Goal: Task Accomplishment & Management: Use online tool/utility

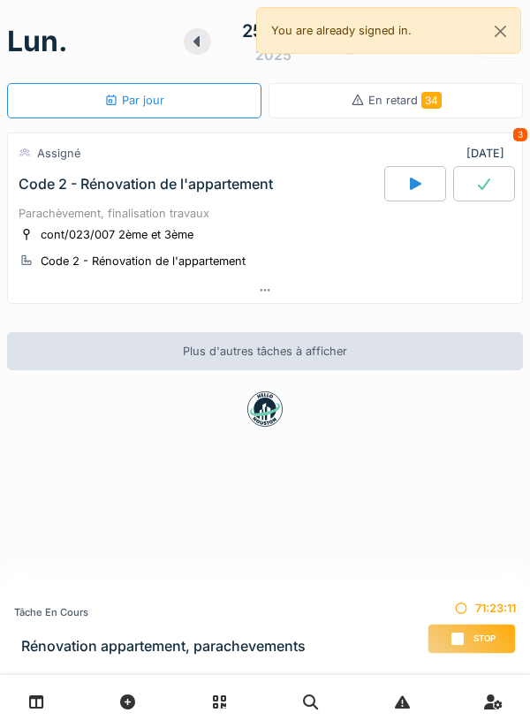
click at [482, 632] on span "Stop" at bounding box center [484, 638] width 22 height 12
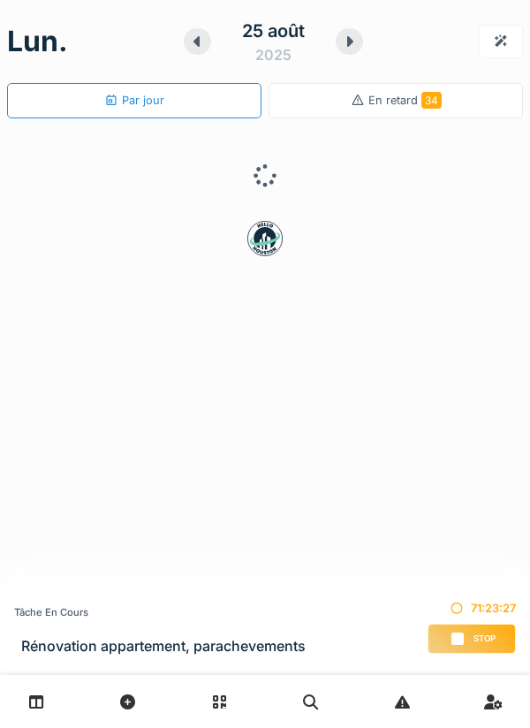
click at [480, 638] on span "Stop" at bounding box center [484, 638] width 22 height 12
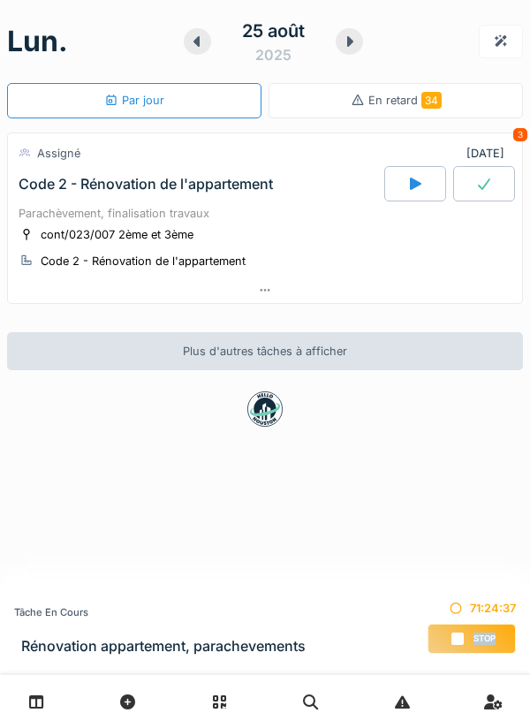
click at [421, 191] on div at bounding box center [415, 183] width 62 height 35
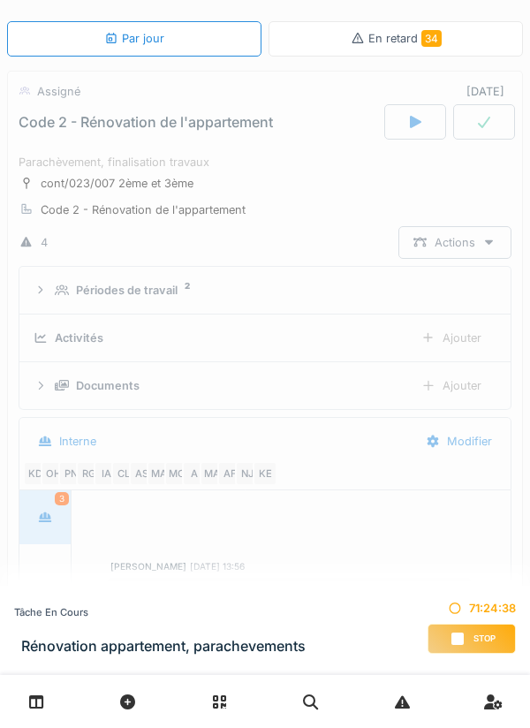
scroll to position [304, 0]
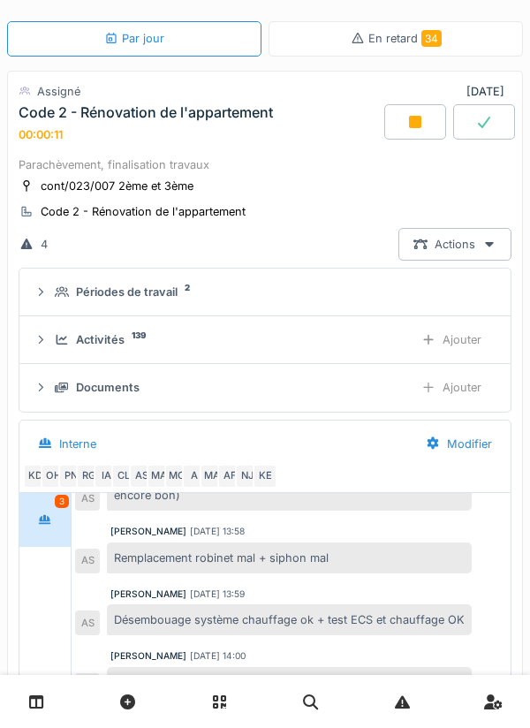
click at [412, 119] on icon at bounding box center [415, 122] width 12 height 12
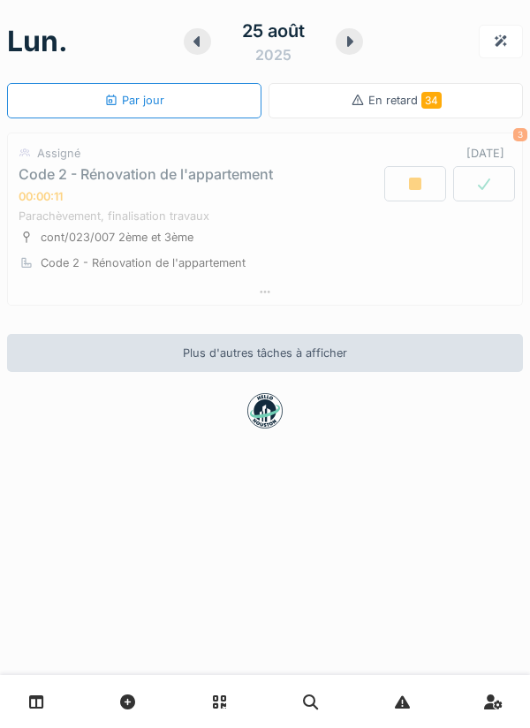
scroll to position [0, 0]
